Goal: Task Accomplishment & Management: Use online tool/utility

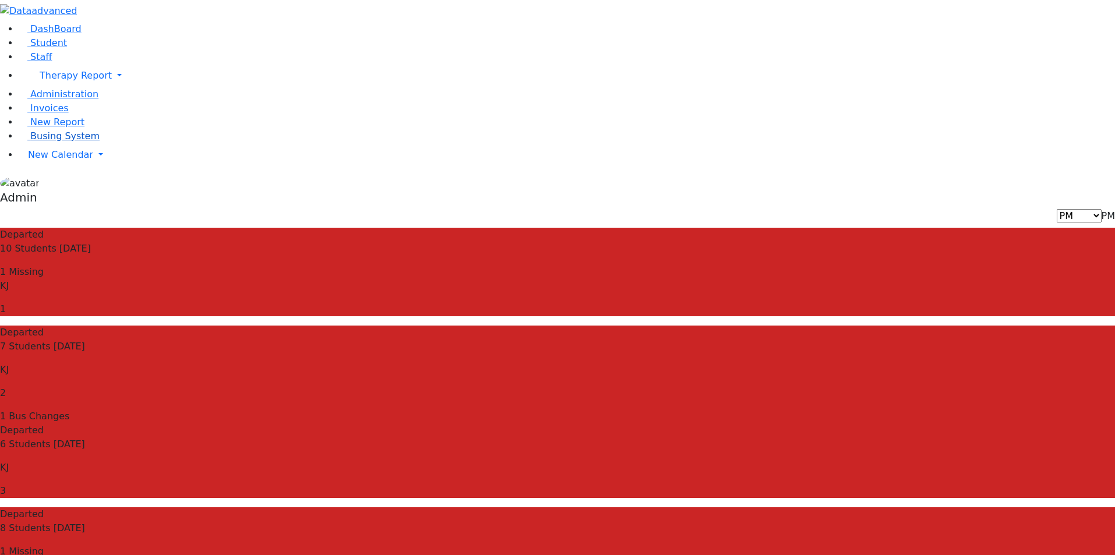
click at [64, 142] on span "Busing System" at bounding box center [64, 135] width 69 height 11
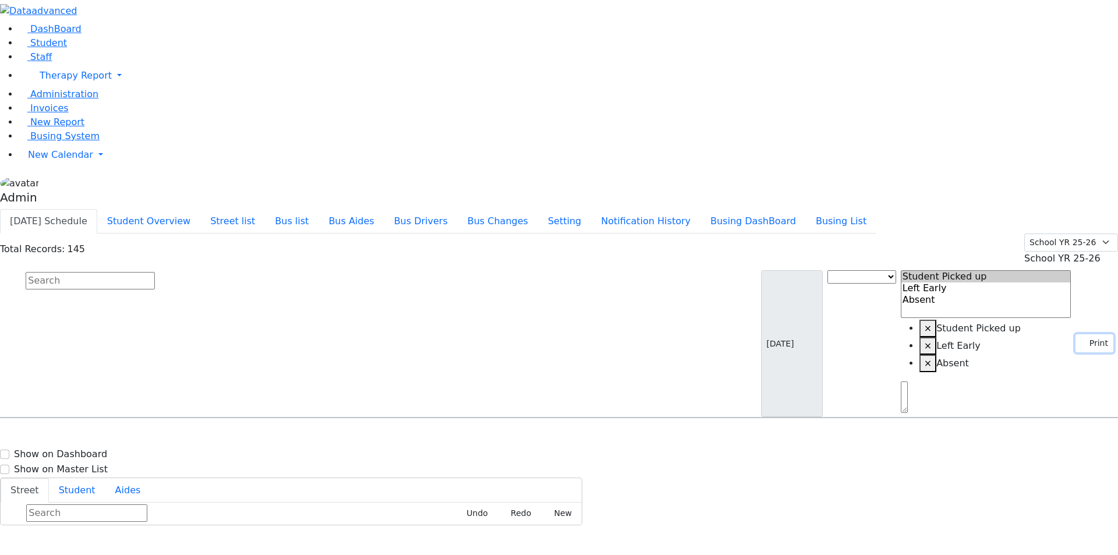
click at [1091, 334] on button "Print" at bounding box center [1095, 343] width 38 height 18
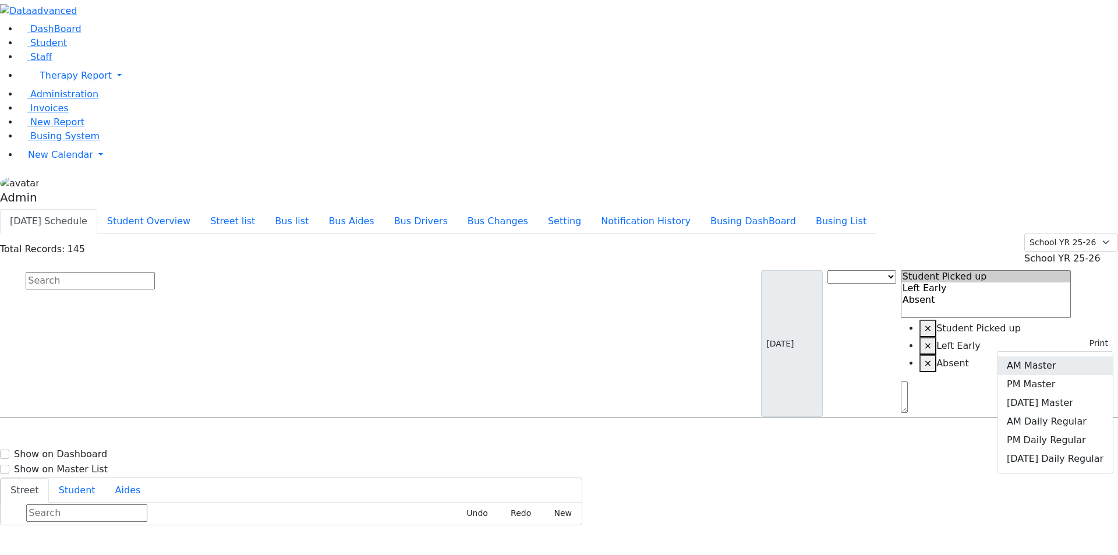
click at [1049, 357] on link "AM Master" at bounding box center [1055, 366] width 115 height 19
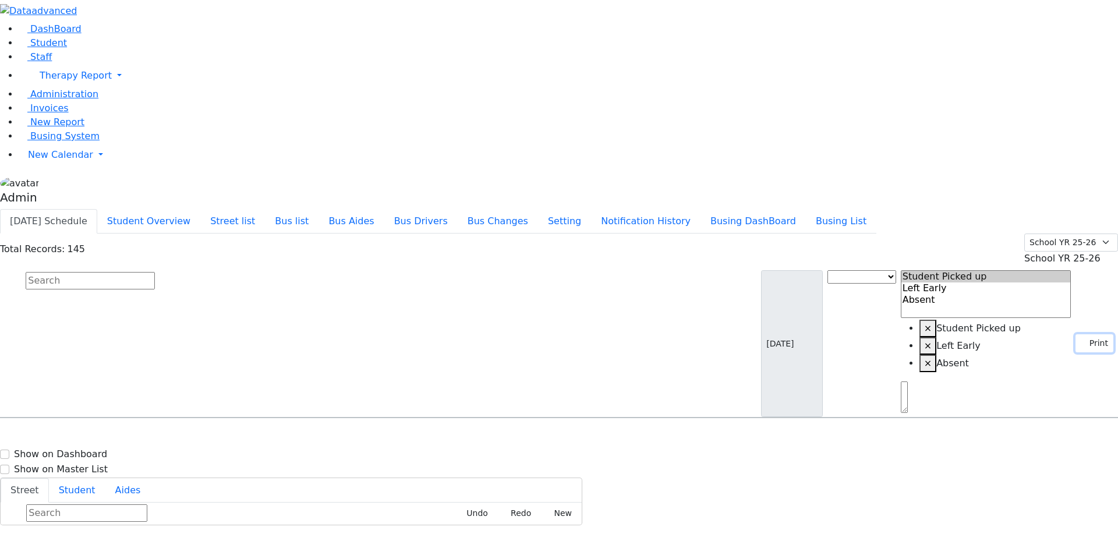
click at [1089, 334] on button "Print" at bounding box center [1095, 343] width 38 height 18
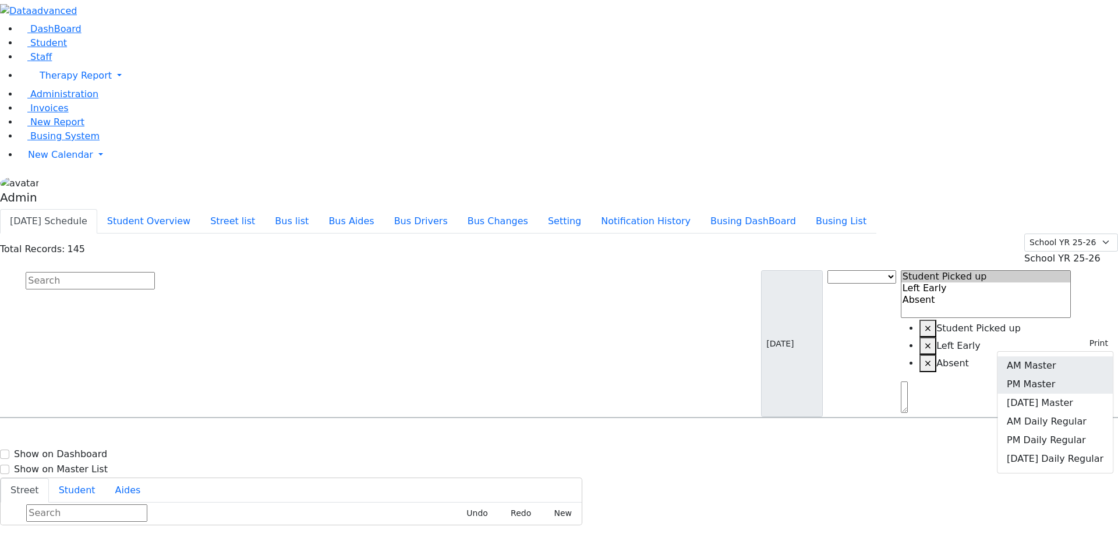
click at [1052, 375] on link "PM Master" at bounding box center [1055, 384] width 115 height 19
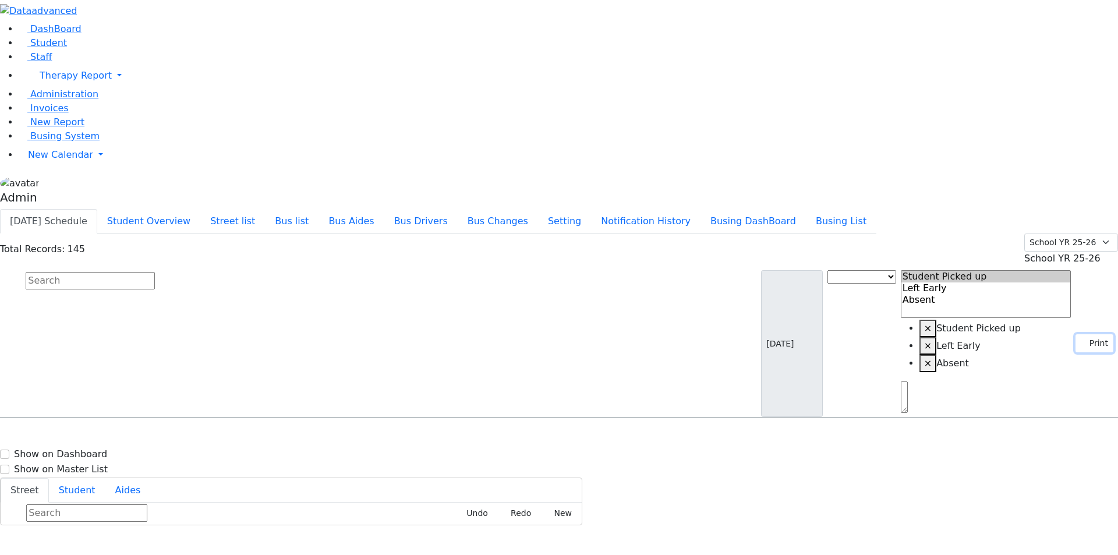
click at [1091, 334] on button "Print" at bounding box center [1095, 343] width 38 height 18
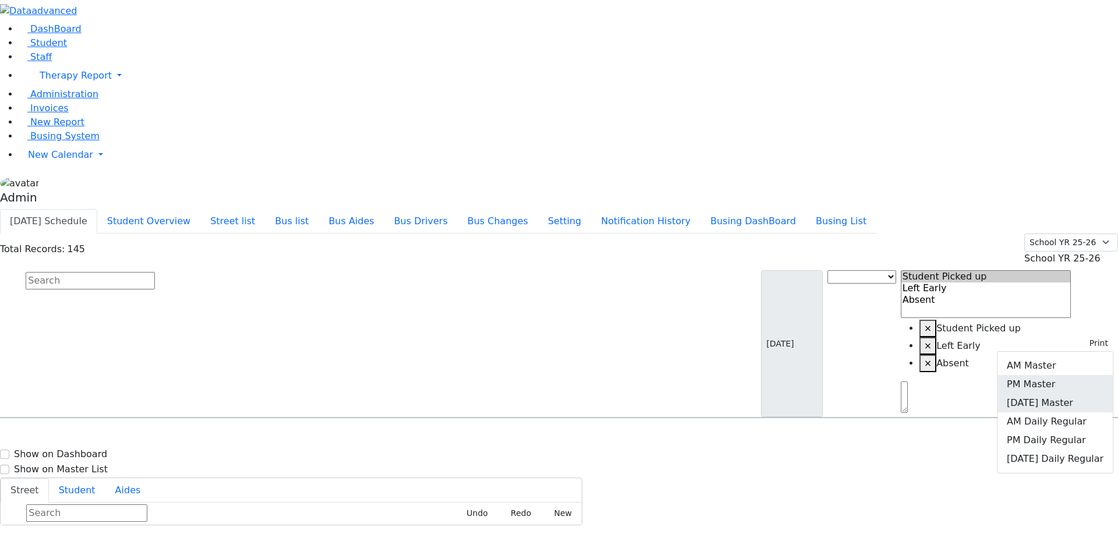
click at [1052, 394] on link "[DATE] Master" at bounding box center [1055, 403] width 115 height 19
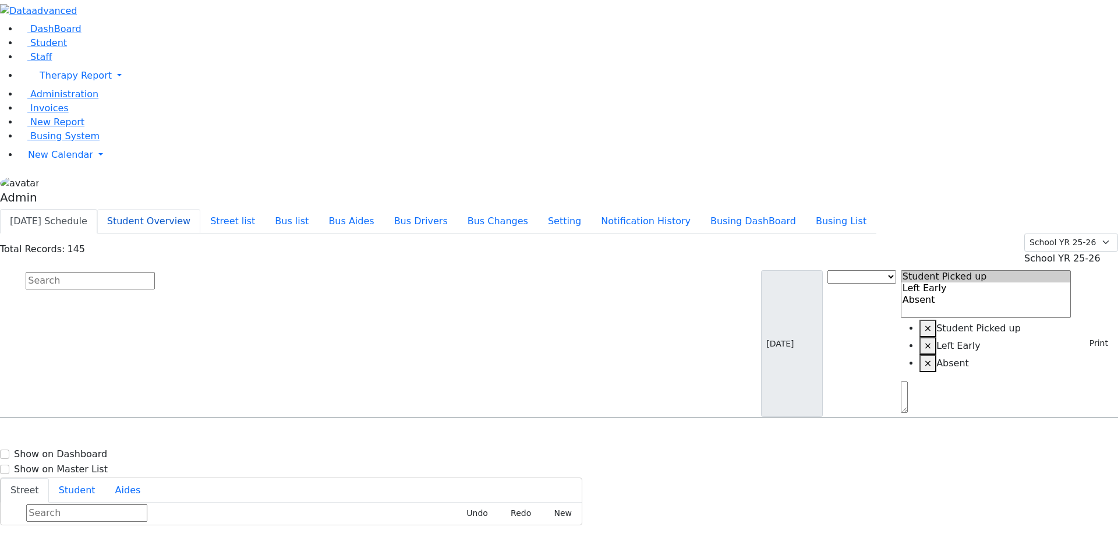
click at [200, 209] on button "Student Overview" at bounding box center [148, 221] width 103 height 24
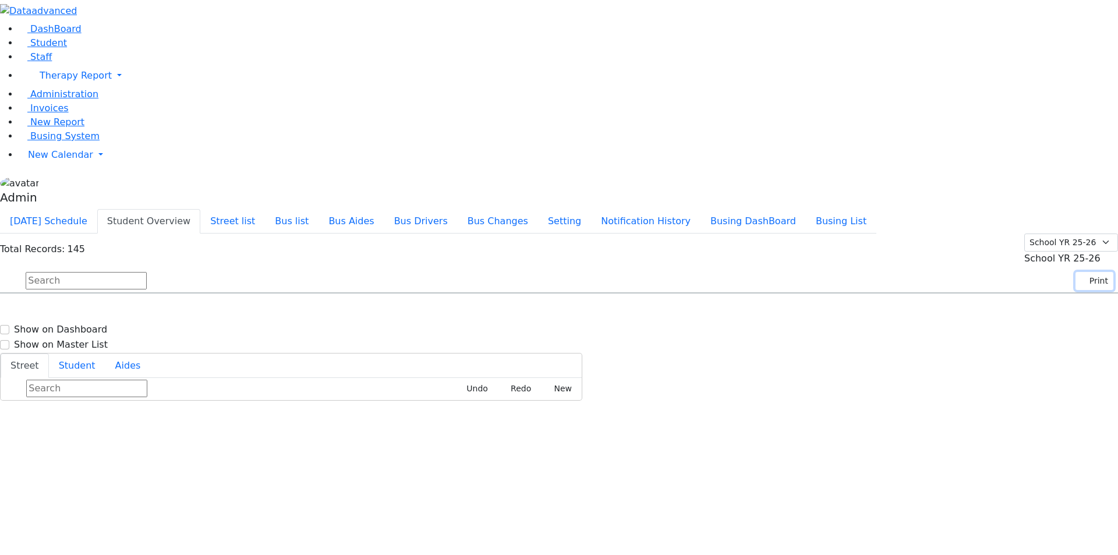
click at [1085, 272] on button "Print" at bounding box center [1095, 281] width 38 height 18
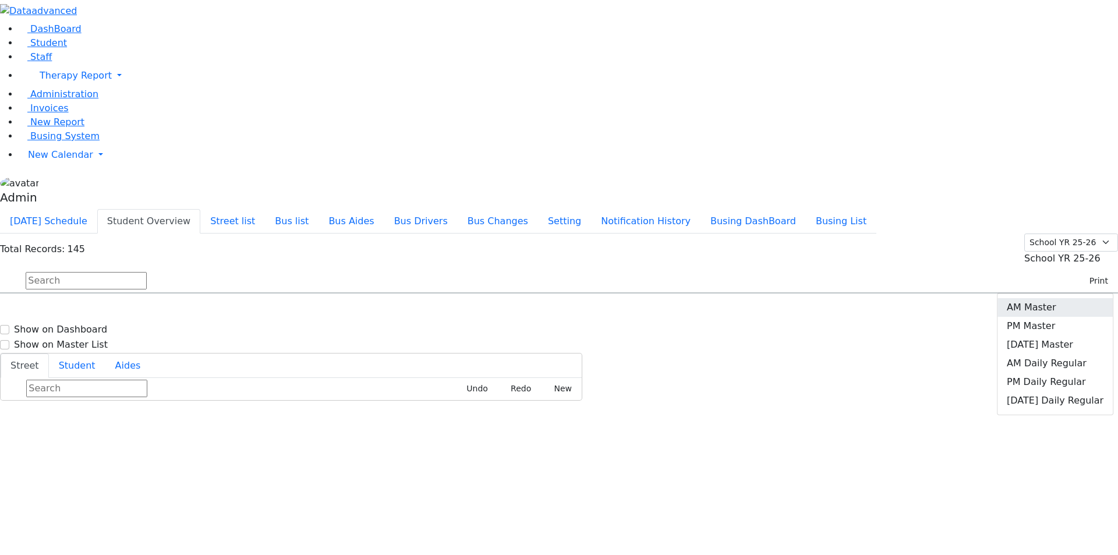
click at [1056, 298] on link "AM Master" at bounding box center [1055, 307] width 115 height 19
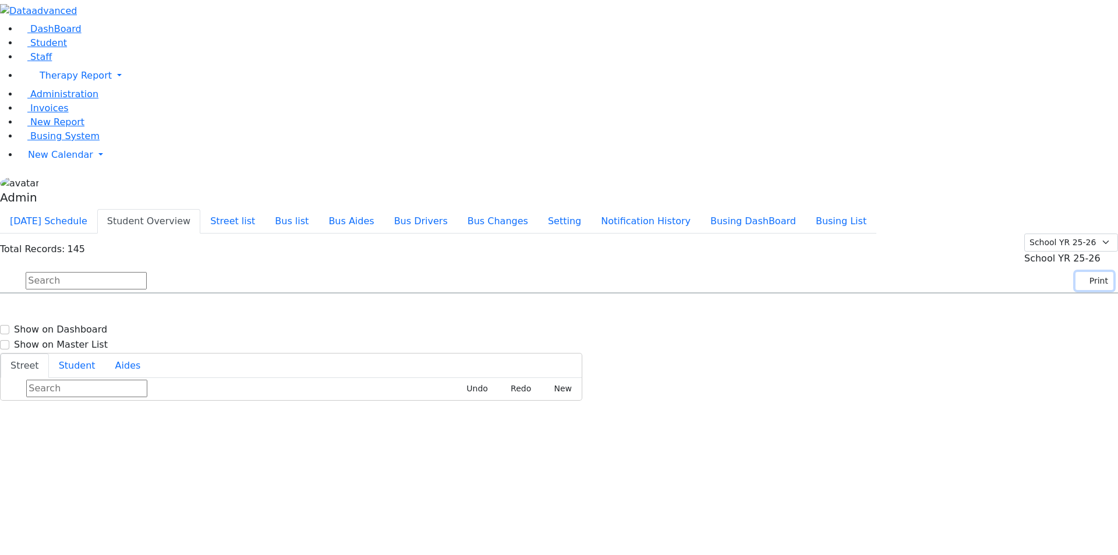
click at [1085, 272] on button "Print" at bounding box center [1095, 281] width 38 height 18
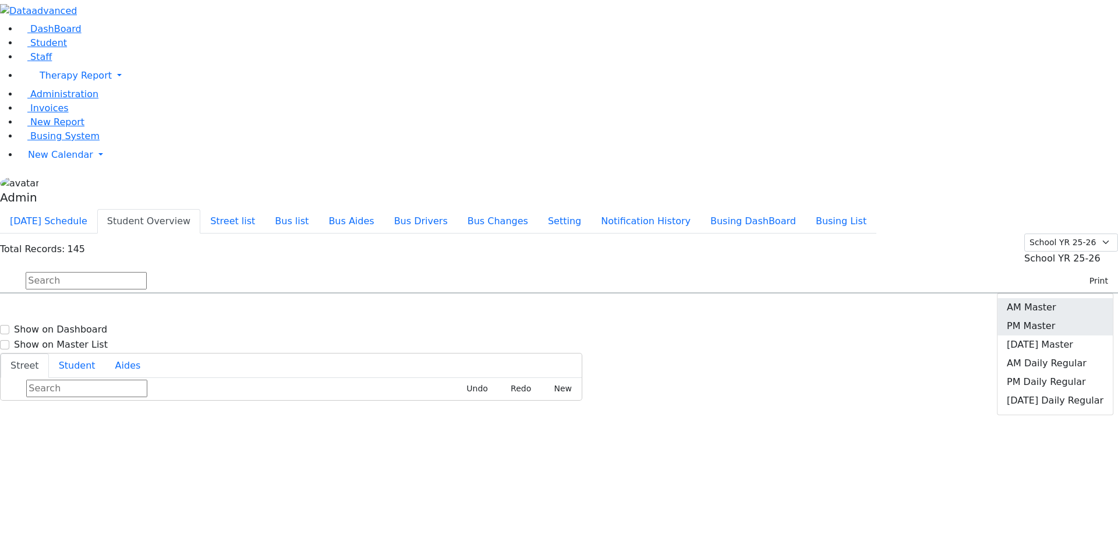
click at [1046, 317] on link "PM Master" at bounding box center [1055, 326] width 115 height 19
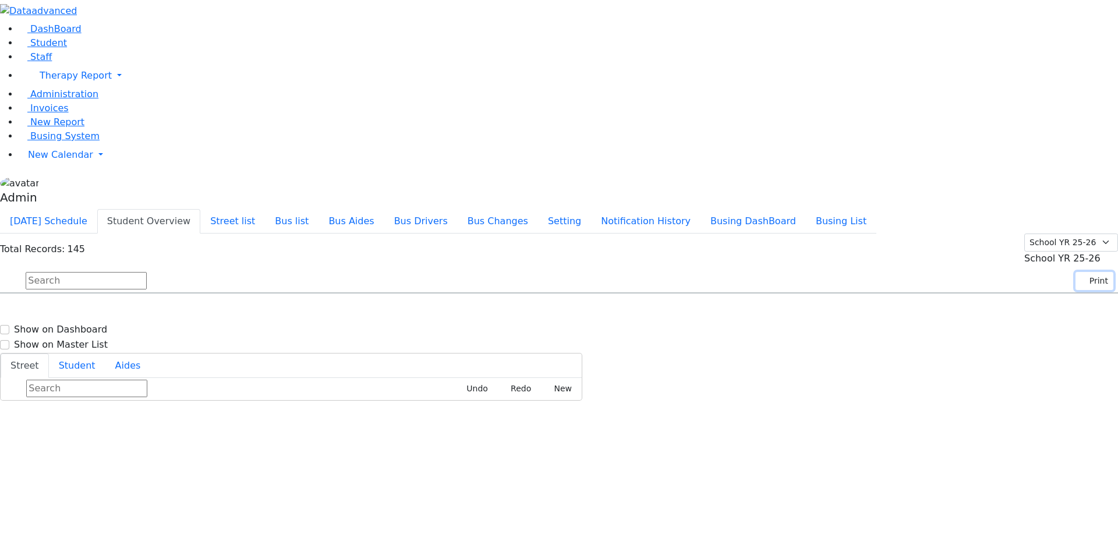
click at [1091, 272] on button "Print" at bounding box center [1095, 281] width 38 height 18
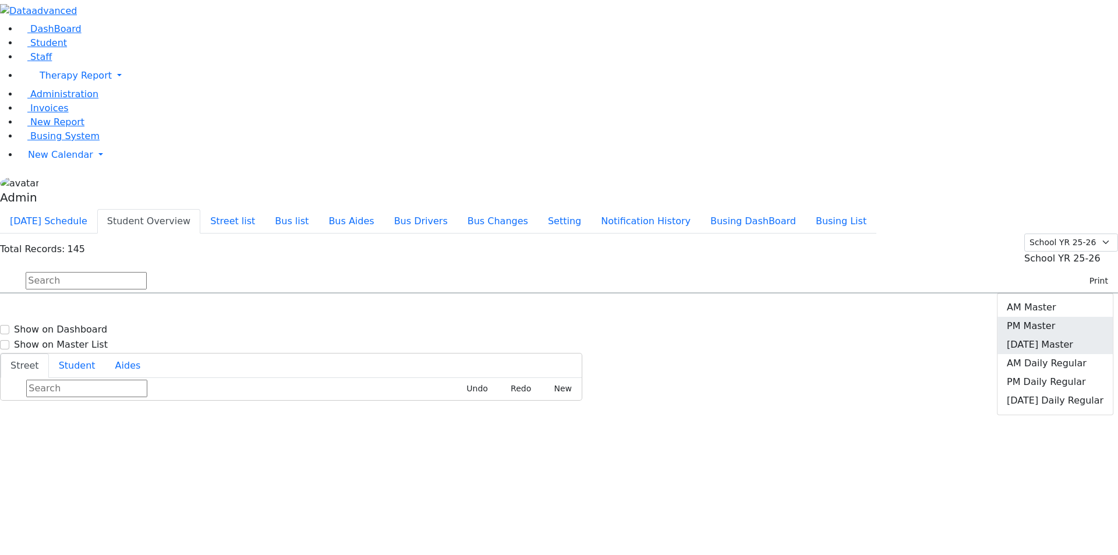
click at [1055, 336] on link "[DATE] Master" at bounding box center [1055, 345] width 115 height 19
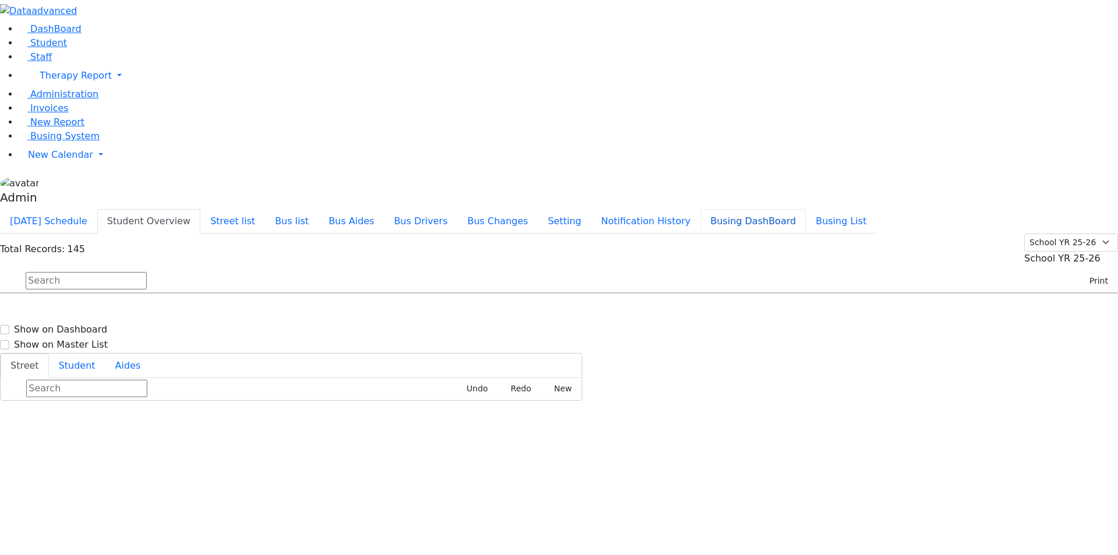
click at [768, 209] on button "Busing DashBoard" at bounding box center [753, 221] width 105 height 24
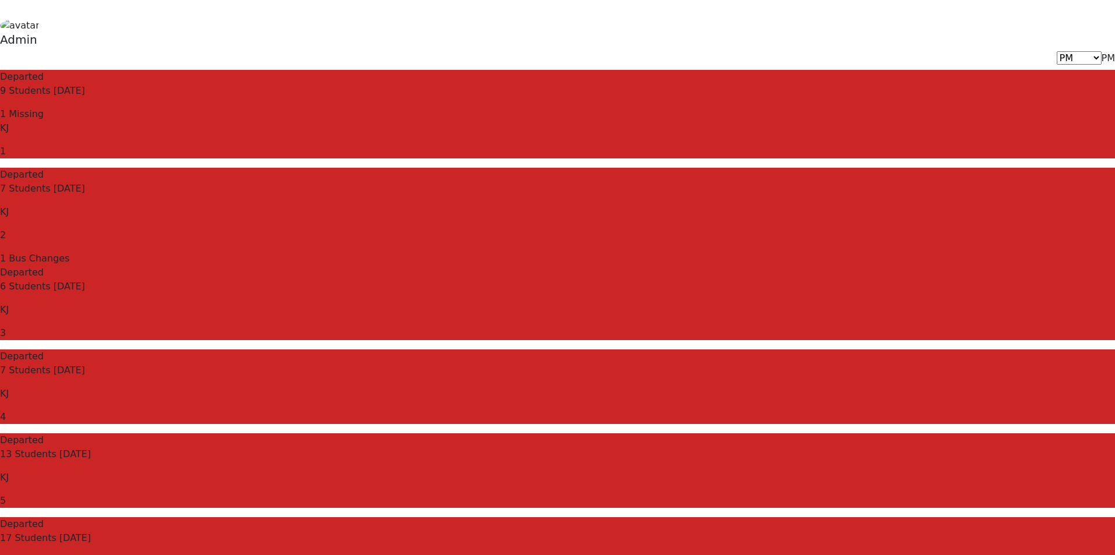
scroll to position [376, 0]
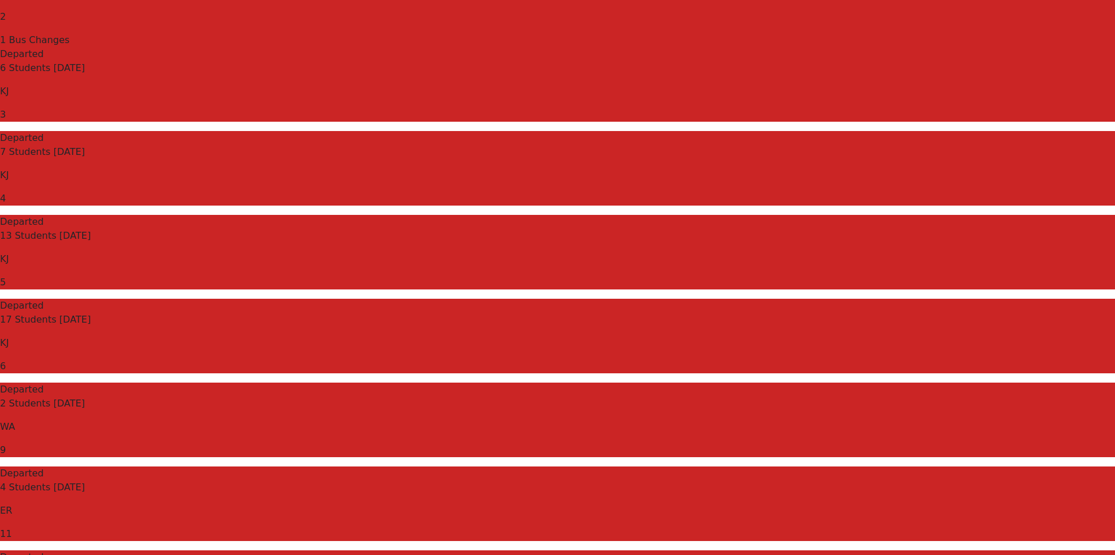
drag, startPoint x: 1114, startPoint y: 398, endPoint x: 1116, endPoint y: 66, distance: 332.6
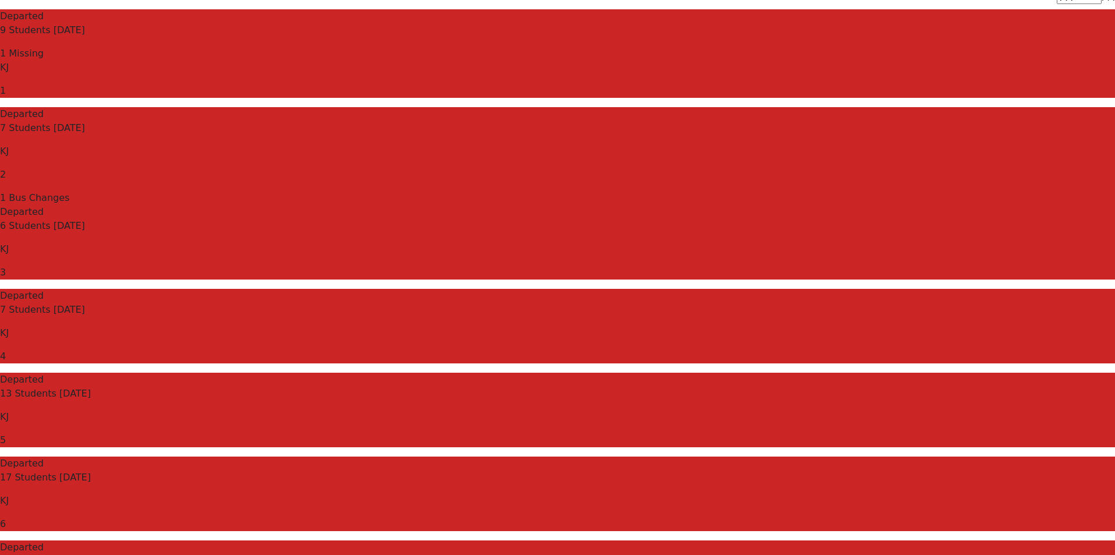
scroll to position [0, 0]
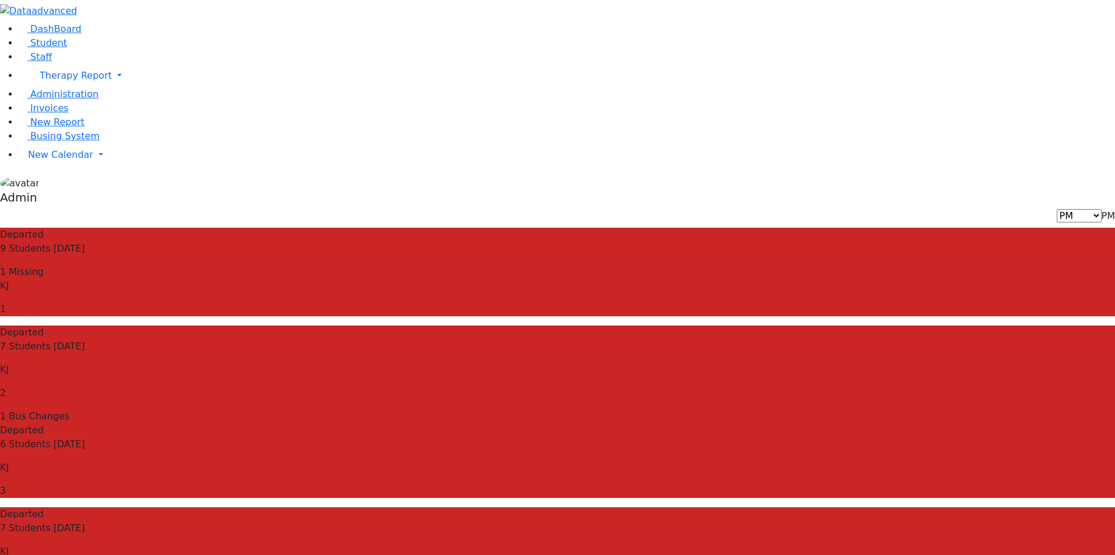
click at [1102, 210] on span "PM" at bounding box center [1108, 215] width 13 height 11
select select "1"
